Goal: Find specific page/section: Find specific page/section

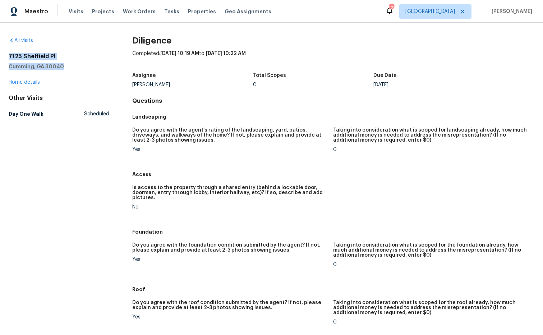
drag, startPoint x: 70, startPoint y: 66, endPoint x: 12, endPoint y: 57, distance: 58.2
click at [6, 56] on div "All visits 7125 Sheffield Pl Cumming, GA 30040 Home details Other Visits Day On…" at bounding box center [271, 179] width 543 height 312
copy div "7125 Sheffield Pl Cumming, GA 30040"
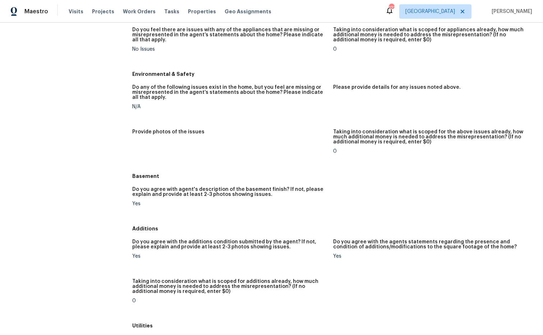
scroll to position [598, 0]
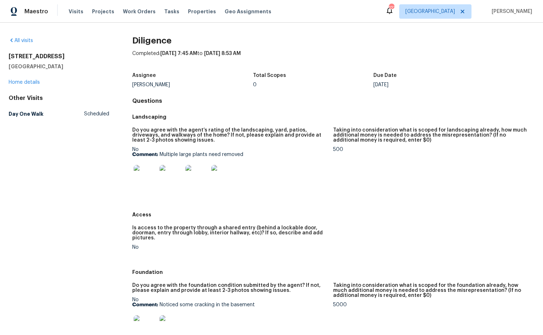
drag, startPoint x: 55, startPoint y: 65, endPoint x: 36, endPoint y: 56, distance: 21.2
click at [7, 56] on div "All visits [STREET_ADDRESS] Home details Other Visits Day One Walk Scheduled Di…" at bounding box center [271, 179] width 543 height 312
copy div "[STREET_ADDRESS]"
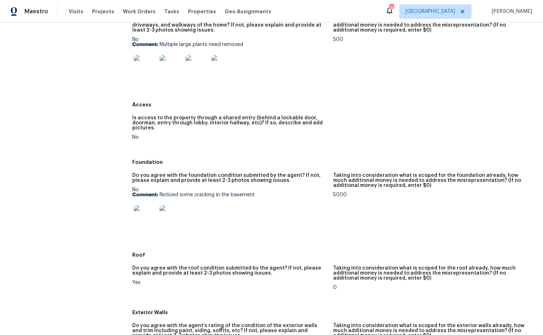
scroll to position [110, 0]
click at [141, 220] on img at bounding box center [145, 216] width 23 height 23
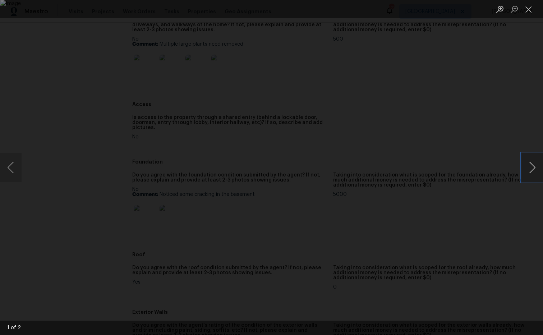
click at [534, 172] on button "Next image" at bounding box center [532, 167] width 22 height 29
click at [532, 172] on button "Next image" at bounding box center [532, 167] width 22 height 29
click at [527, 9] on button "Close lightbox" at bounding box center [528, 9] width 14 height 13
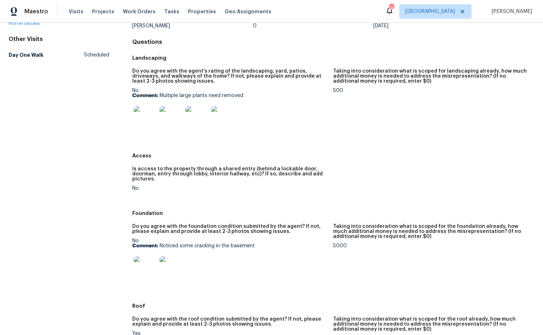
scroll to position [0, 0]
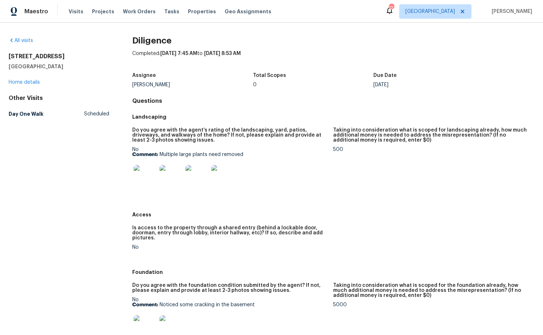
click at [57, 68] on h5 "[GEOGRAPHIC_DATA]" at bounding box center [59, 66] width 101 height 7
